Goal: Transaction & Acquisition: Purchase product/service

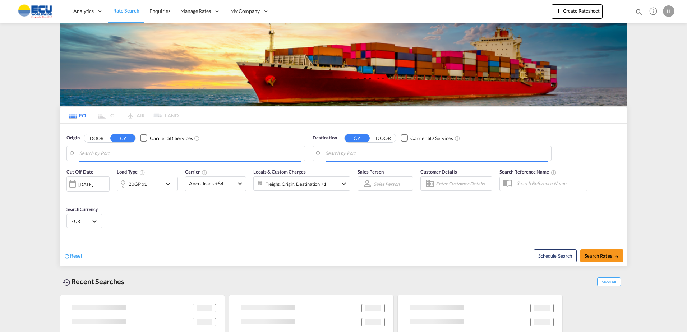
type input "Fos-[GEOGRAPHIC_DATA], [GEOGRAPHIC_DATA]"
type input "Busan, KRPUS"
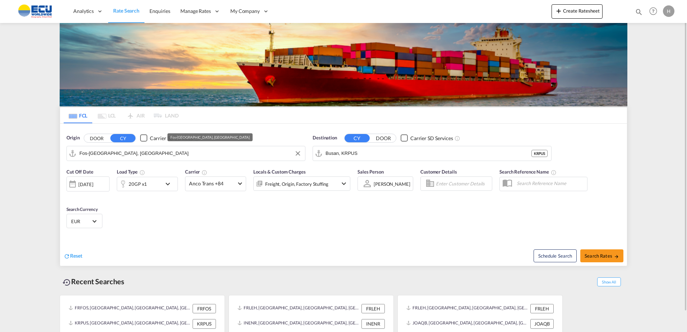
click at [174, 151] on input "Fos-[GEOGRAPHIC_DATA], [GEOGRAPHIC_DATA]" at bounding box center [190, 153] width 222 height 11
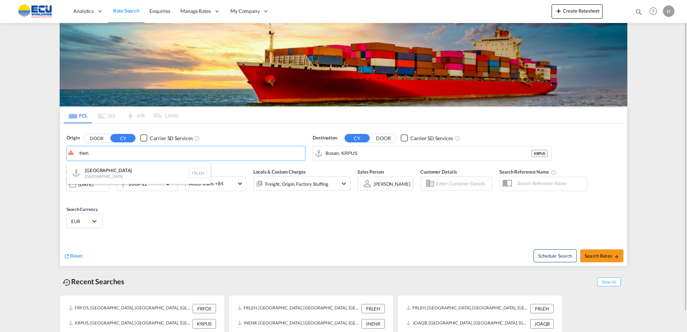
click at [116, 171] on div "Le Havre [GEOGRAPHIC_DATA] FRLEH" at bounding box center [139, 173] width 144 height 22
type input "[GEOGRAPHIC_DATA], [GEOGRAPHIC_DATA]"
click at [360, 151] on input "Busan, KRPUS" at bounding box center [437, 153] width 222 height 11
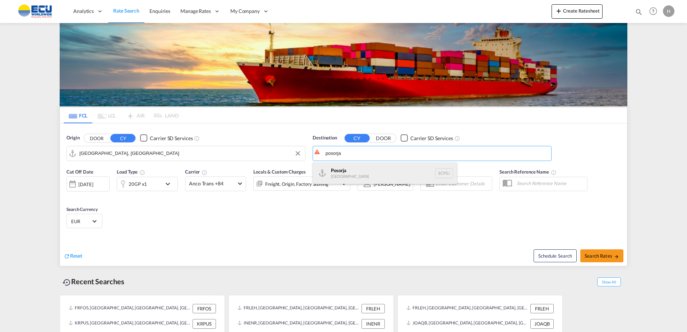
click at [358, 169] on div "Posorja [GEOGRAPHIC_DATA] ECPSJ" at bounding box center [385, 173] width 144 height 22
type input "Posorja, ECPSJ"
click at [157, 185] on div "20GP x1" at bounding box center [139, 184] width 45 height 14
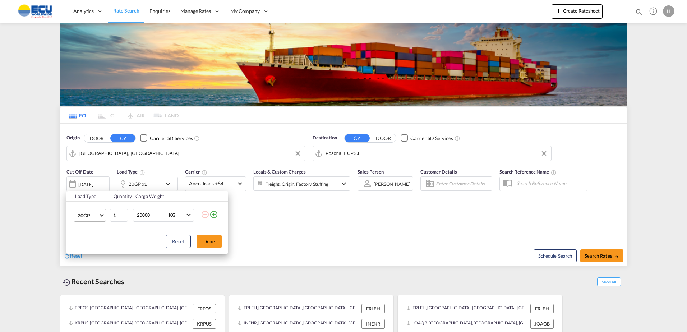
click at [75, 219] on md-select "20GP 20GP 40GP 40HC 45HC 20RE 40RE 40HR 20OT 40OT 20FR 40FR 40NR 20NR 45S 20TK …" at bounding box center [90, 215] width 32 height 13
click at [91, 238] on md-option "40GP" at bounding box center [96, 232] width 49 height 17
drag, startPoint x: 206, startPoint y: 235, endPoint x: 211, endPoint y: 239, distance: 6.4
click at [211, 239] on div "Reset Done" at bounding box center [148, 241] width 162 height 24
click at [211, 242] on button "Done" at bounding box center [209, 241] width 25 height 13
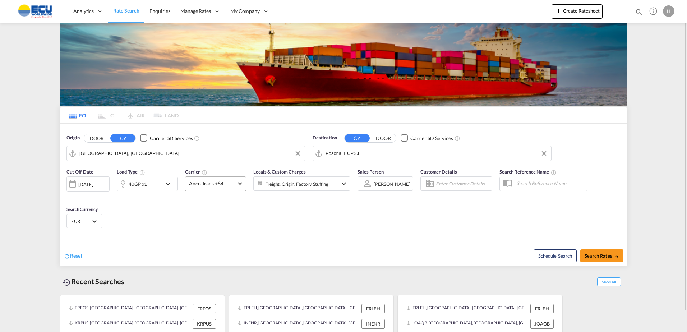
click at [221, 183] on span "Anco Trans +84" at bounding box center [212, 183] width 47 height 7
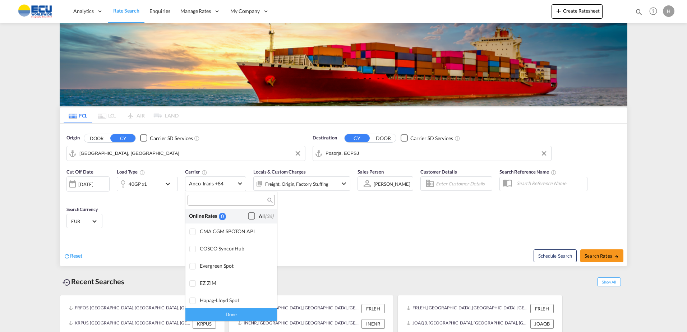
click at [248, 214] on div "Checkbox No Ink" at bounding box center [251, 215] width 7 height 7
drag, startPoint x: 246, startPoint y: 312, endPoint x: 262, endPoint y: 298, distance: 22.2
click at [246, 312] on div "Done" at bounding box center [232, 314] width 92 height 13
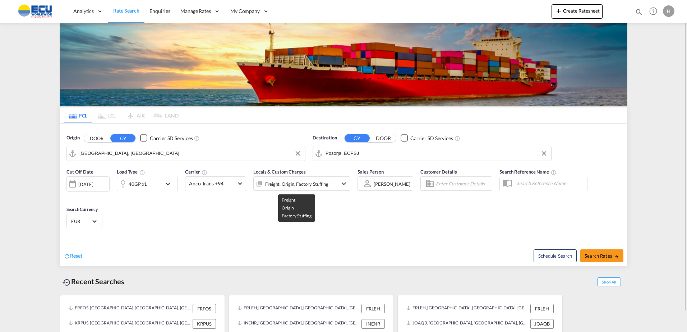
click at [323, 183] on div "Freight, Origin, Factory Stuffing" at bounding box center [296, 184] width 63 height 10
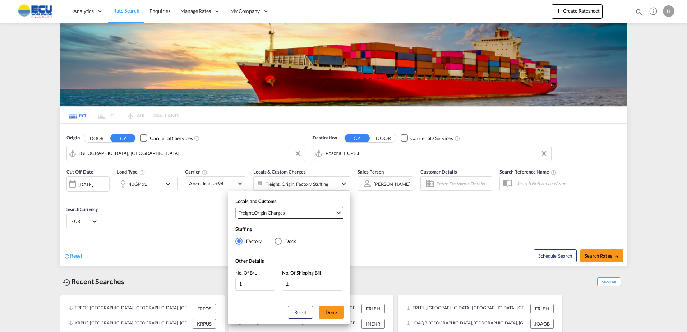
click at [316, 218] on md-select-value "Freight , Origin Charges" at bounding box center [290, 213] width 105 height 12
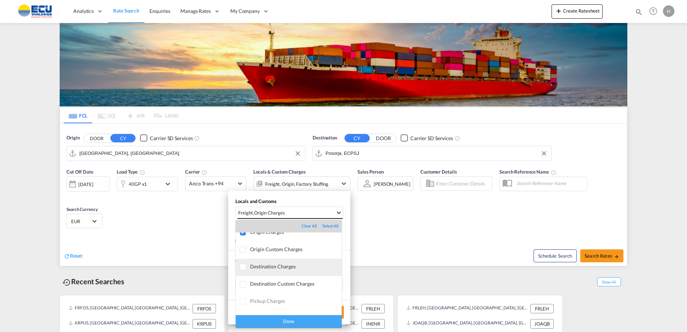
scroll to position [38, 0]
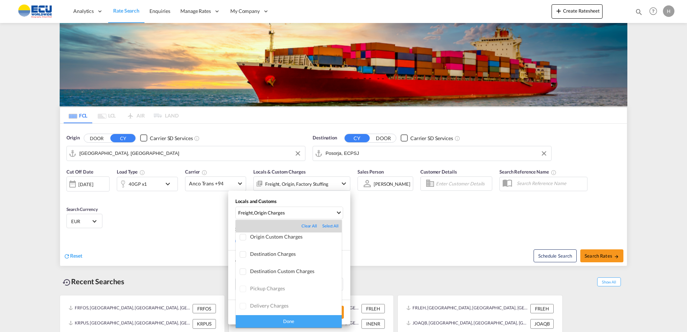
click at [308, 324] on div "Done" at bounding box center [289, 321] width 106 height 13
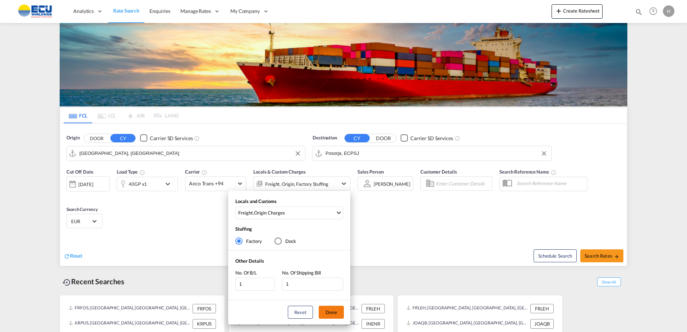
click at [328, 316] on button "Done" at bounding box center [331, 312] width 25 height 13
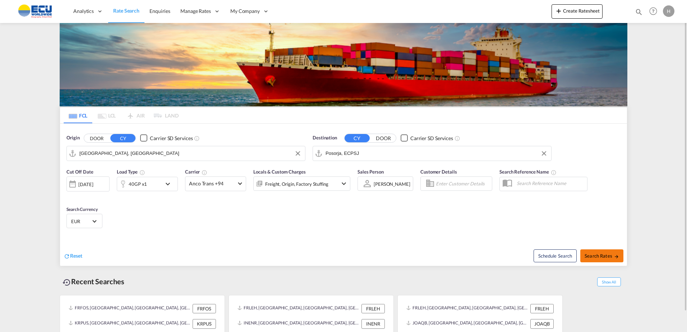
click at [600, 254] on span "Search Rates" at bounding box center [602, 256] width 35 height 6
type input "FRLEH to ECPSJ / [DATE]"
